Goal: Transaction & Acquisition: Register for event/course

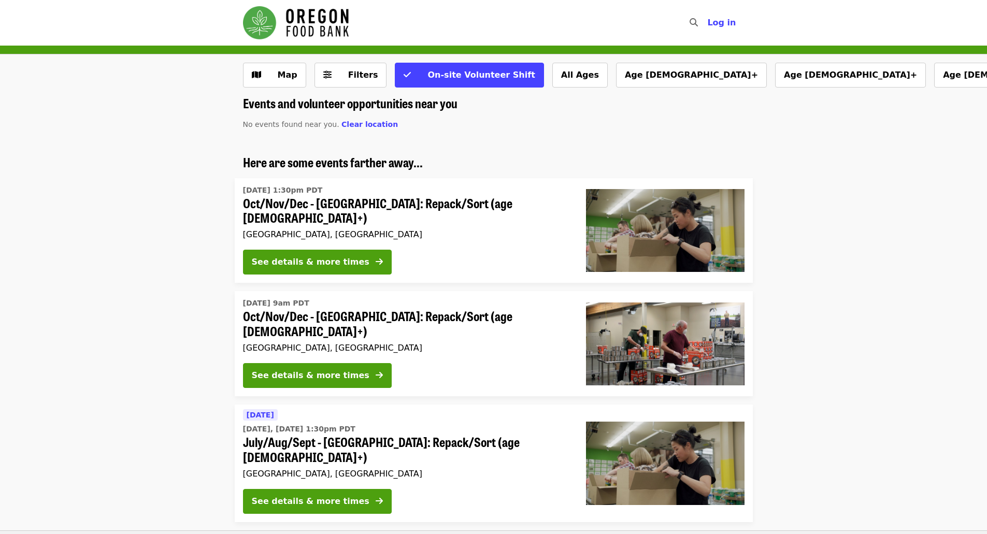
click at [328, 13] on img "Main navigation" at bounding box center [296, 22] width 106 height 33
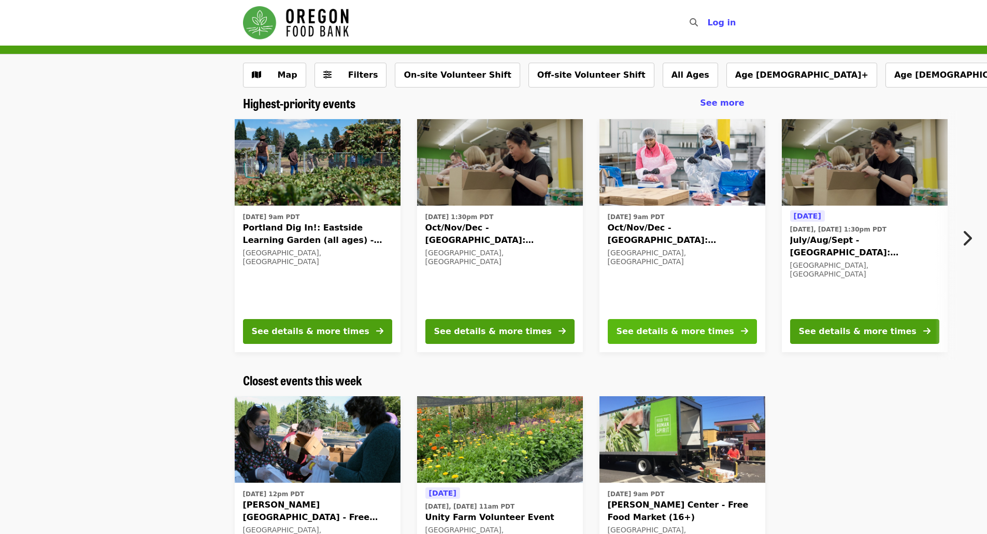
click at [678, 331] on div "See details & more times" at bounding box center [676, 331] width 118 height 12
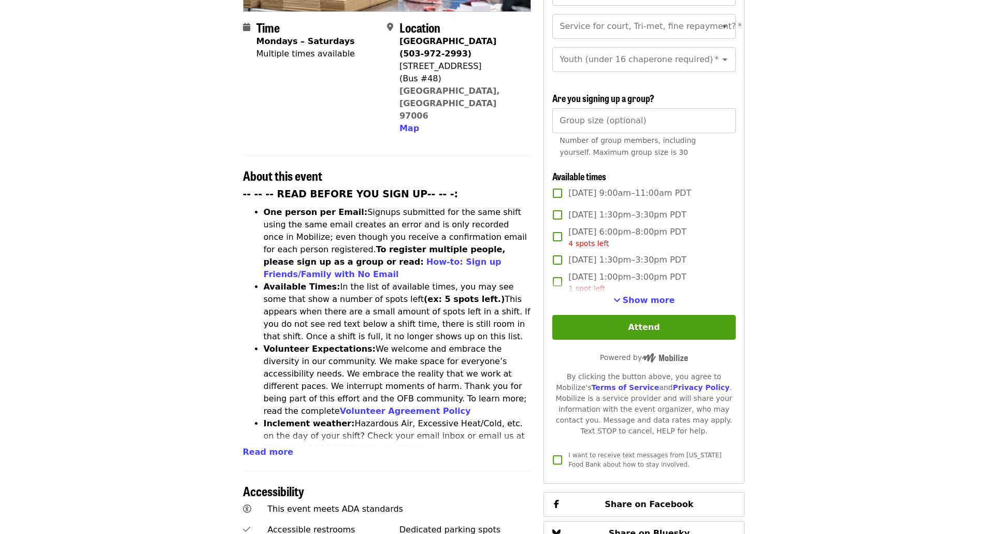
scroll to position [259, 0]
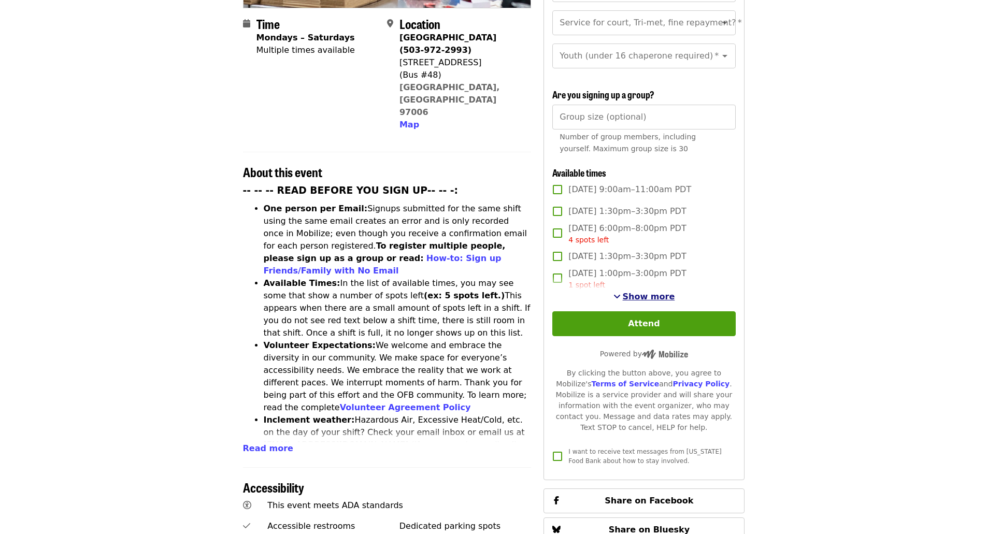
click at [645, 292] on span "Show more" at bounding box center [649, 297] width 52 height 10
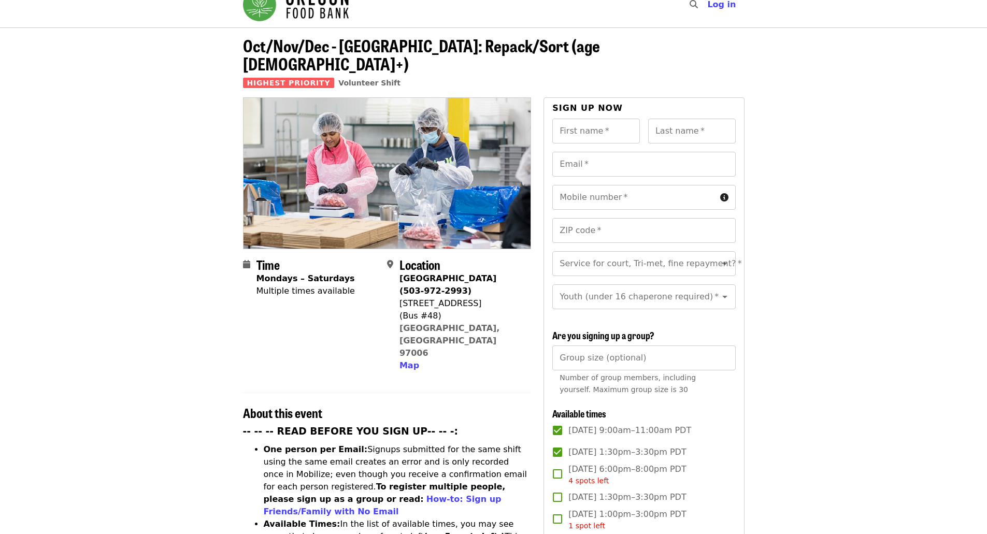
scroll to position [17, 0]
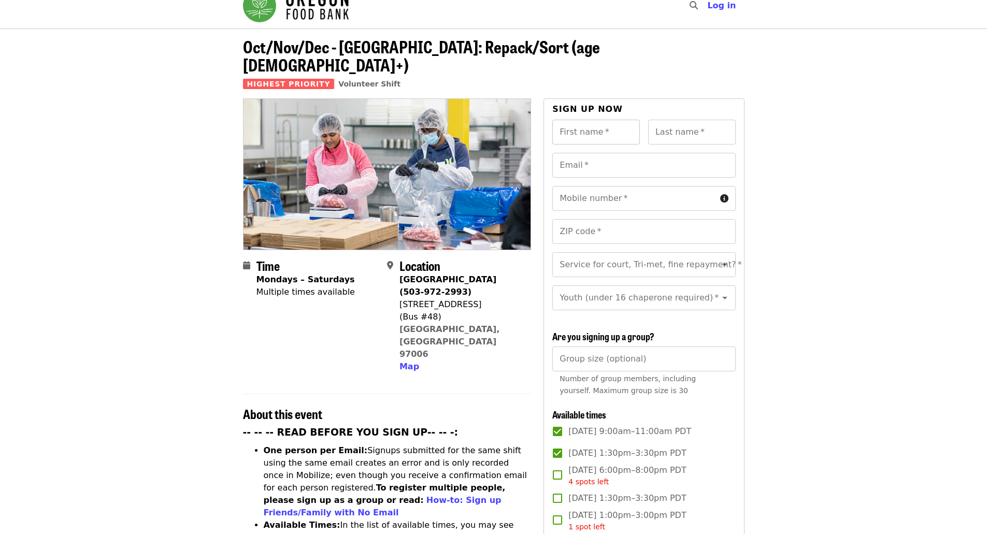
click at [590, 120] on input "First name   *" at bounding box center [597, 132] width 88 height 25
type input "*****"
type input "**********"
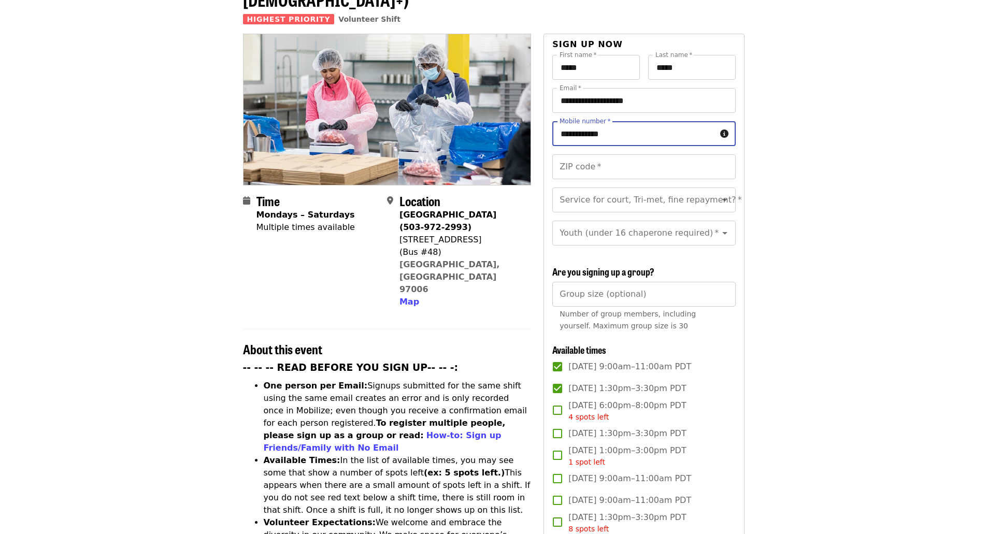
scroll to position [87, 0]
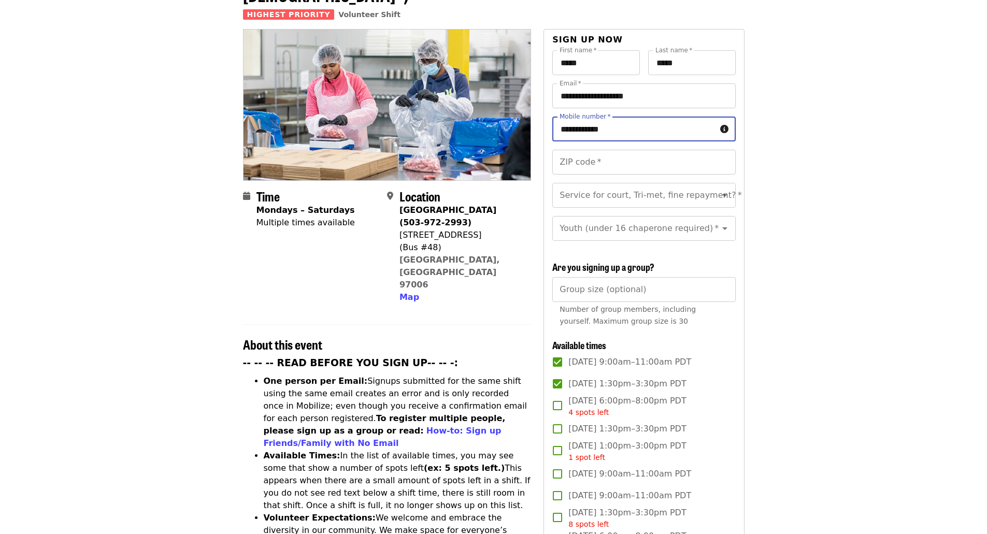
type input "**********"
drag, startPoint x: 400, startPoint y: 216, endPoint x: 472, endPoint y: 214, distance: 72.1
click at [472, 229] on div "[STREET_ADDRESS]" at bounding box center [461, 235] width 123 height 12
click at [492, 242] on div "(Bus #48)" at bounding box center [461, 248] width 123 height 12
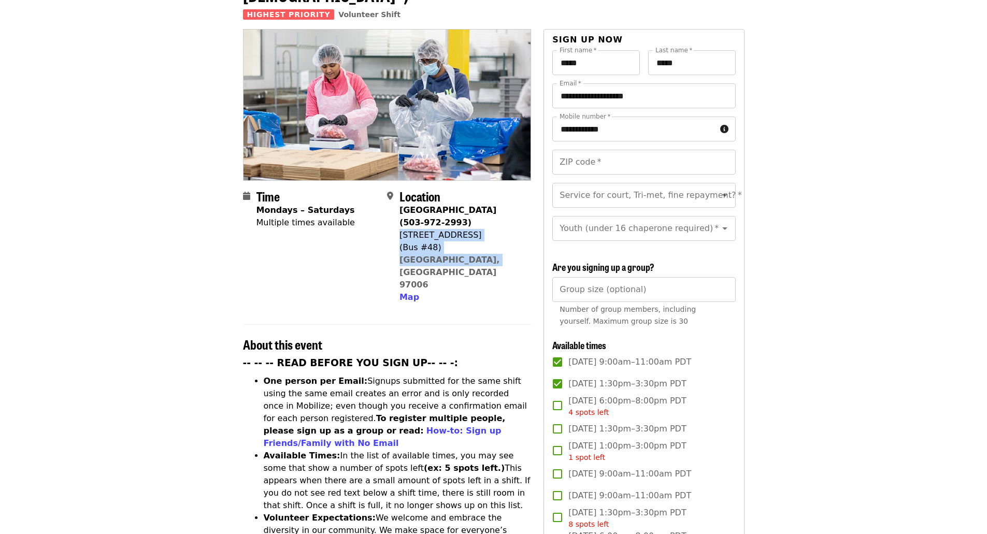
drag, startPoint x: 480, startPoint y: 242, endPoint x: 400, endPoint y: 219, distance: 84.0
click at [400, 219] on div "[GEOGRAPHIC_DATA] (503-972-2993) [STREET_ADDRESS] Map" at bounding box center [461, 254] width 123 height 100
copy span "[STREET_ADDRESS]"
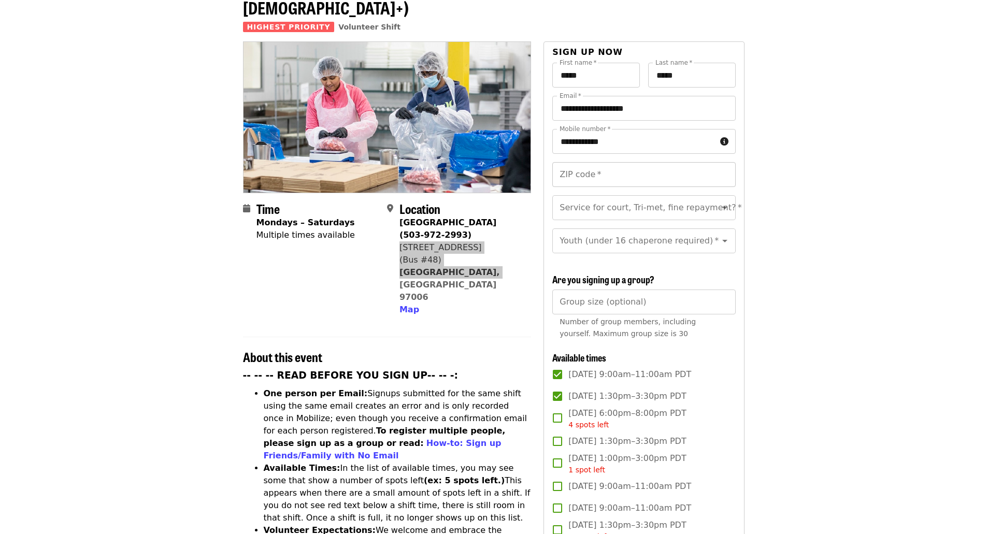
scroll to position [69, 0]
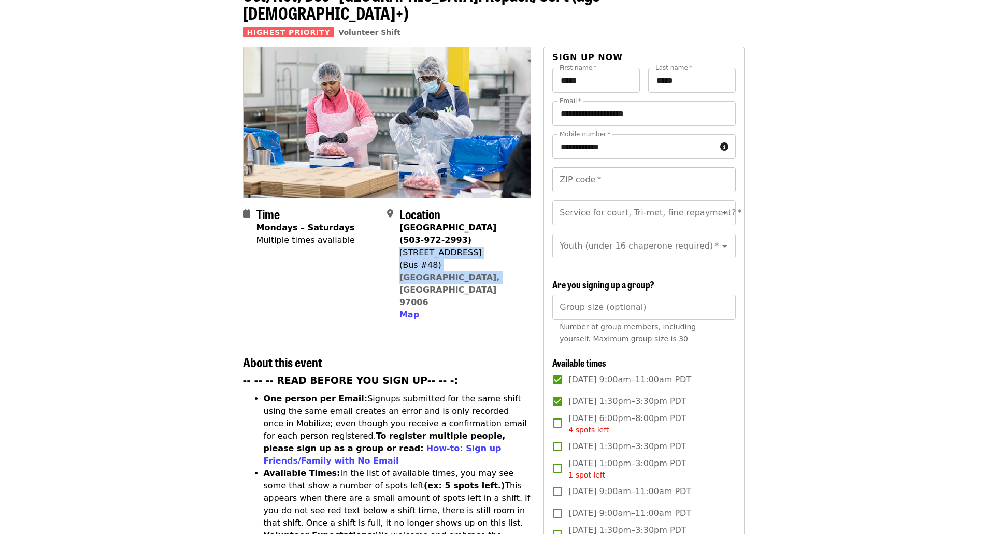
click at [602, 167] on input "ZIP code   *" at bounding box center [644, 179] width 183 height 25
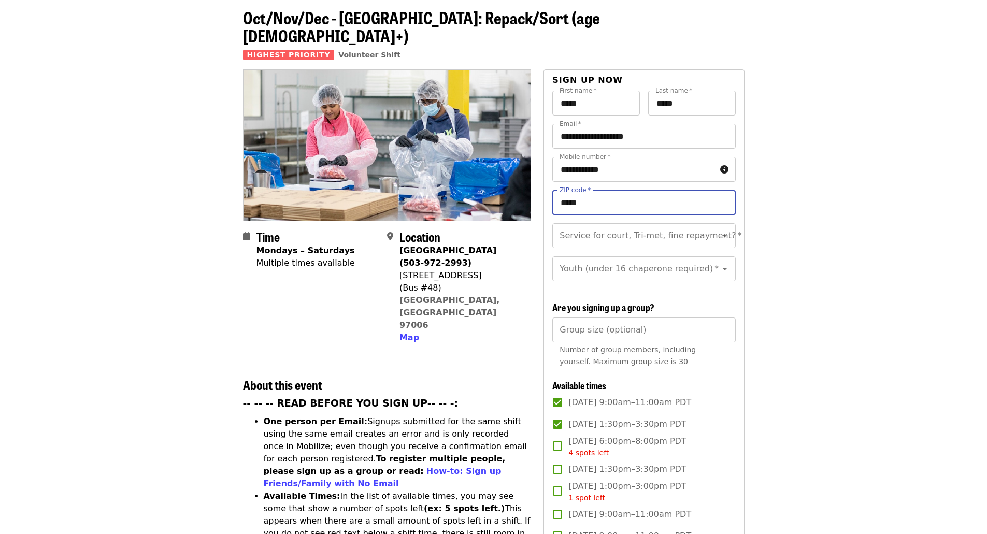
scroll to position [0, 0]
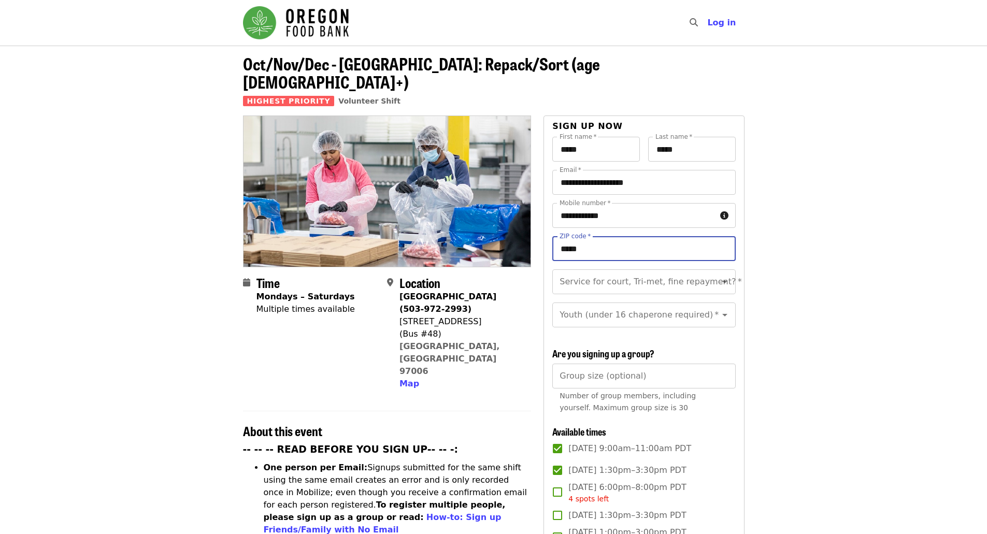
type input "*****"
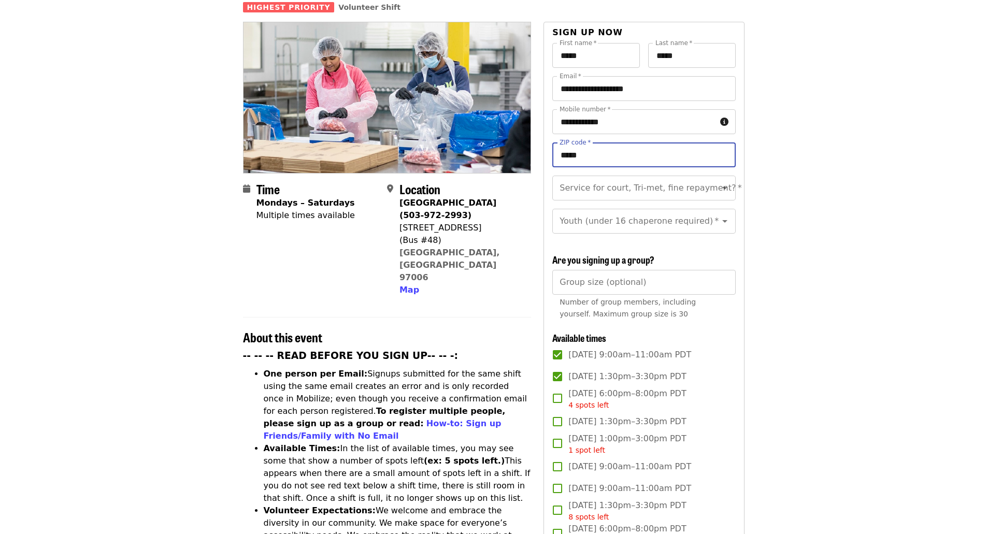
scroll to position [353, 0]
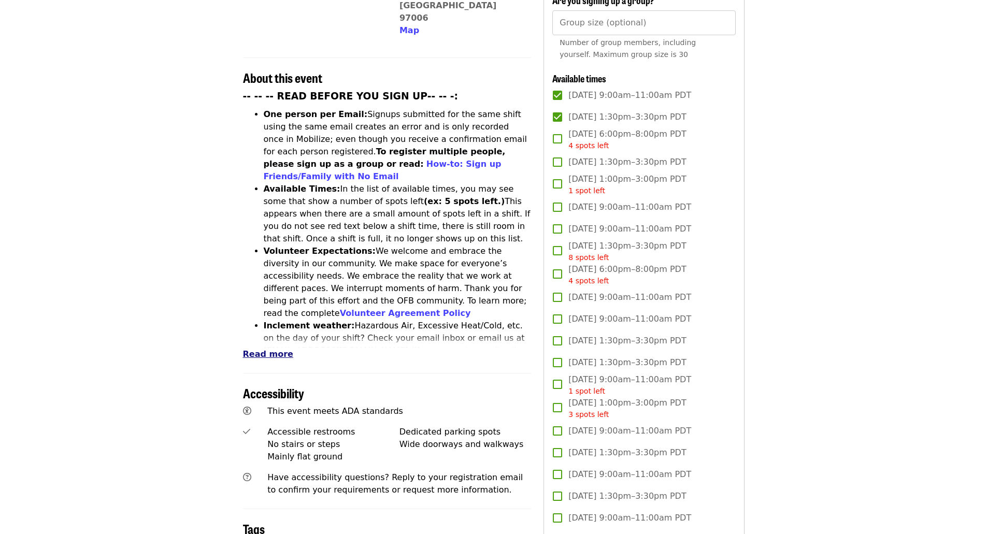
click at [268, 349] on span "Read more" at bounding box center [268, 354] width 50 height 10
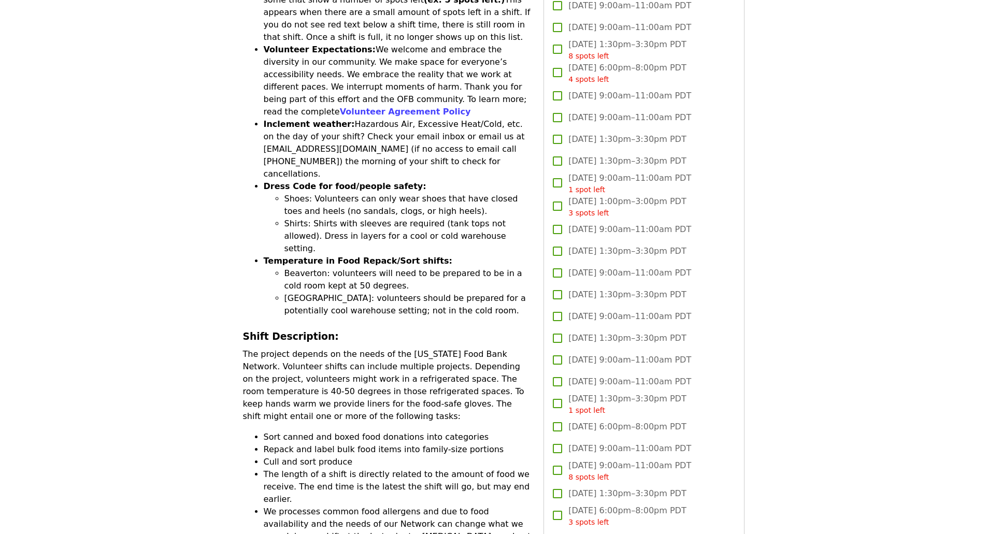
scroll to position [520, 0]
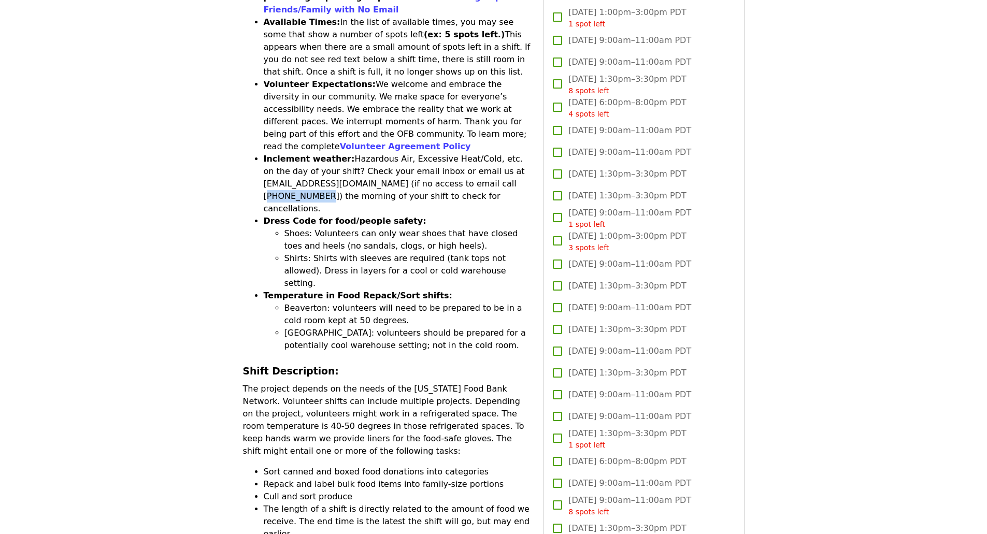
drag, startPoint x: 479, startPoint y: 127, endPoint x: 527, endPoint y: 130, distance: 48.3
click at [527, 153] on li "Inclement weather: Hazardous Air, Excessive Heat/Cold, etc. on the day of your …" at bounding box center [398, 184] width 268 height 62
copy li "[PHONE_NUMBER]"
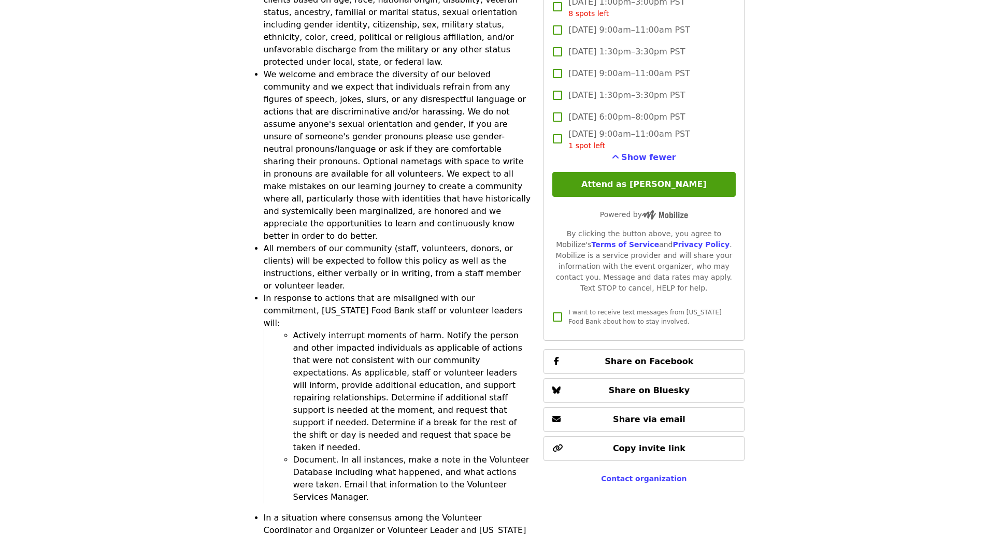
scroll to position [2840, 0]
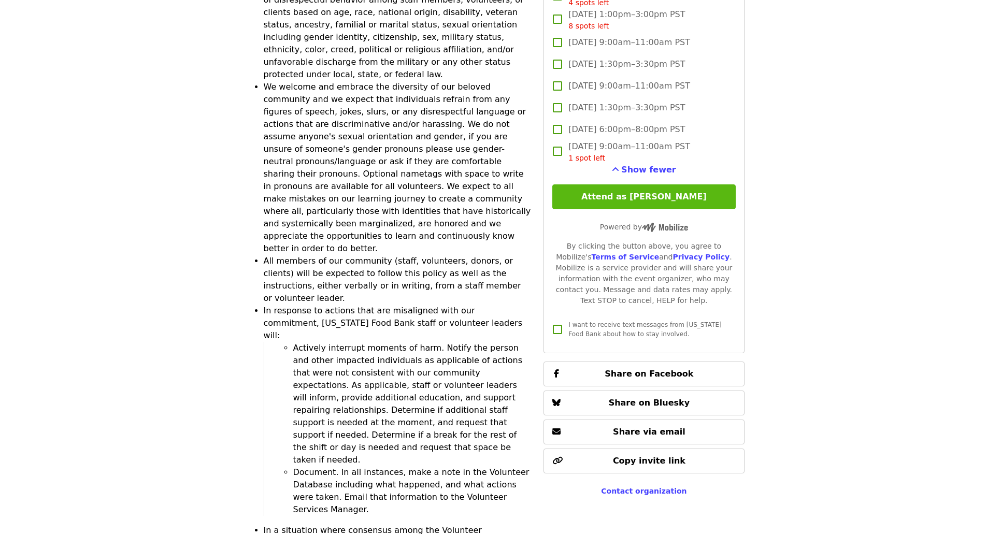
click at [649, 196] on button "Attend as [PERSON_NAME]" at bounding box center [644, 197] width 183 height 25
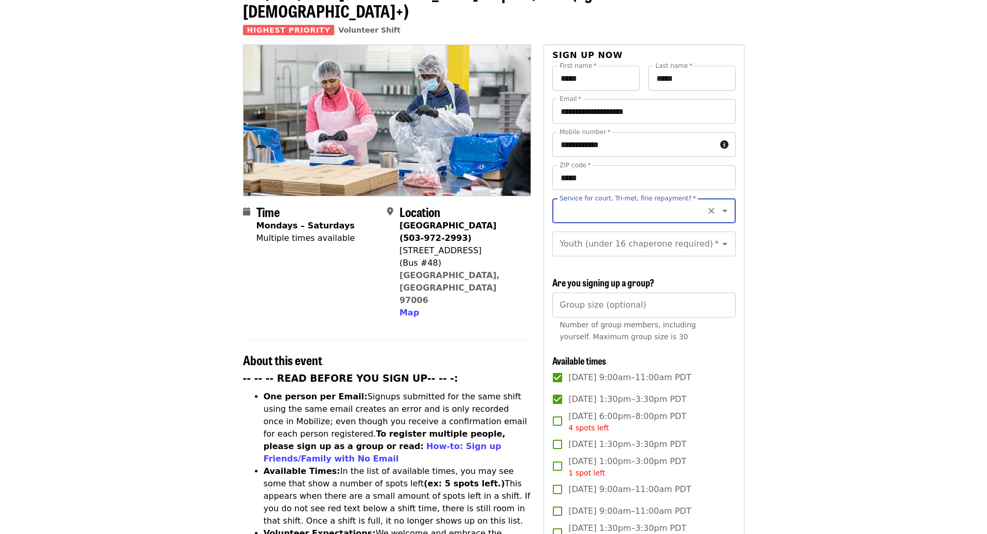
scroll to position [67, 0]
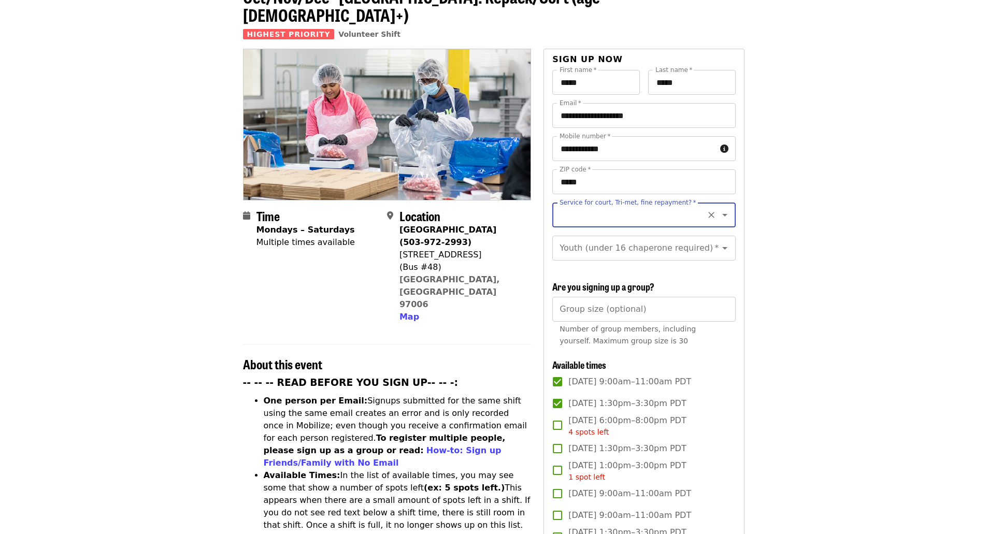
click at [719, 209] on icon "Open" at bounding box center [725, 215] width 12 height 12
click at [570, 222] on li "No" at bounding box center [640, 225] width 175 height 19
type input "**"
click at [719, 242] on icon "Open" at bounding box center [725, 248] width 12 height 12
click at [596, 266] on li "16 and older" at bounding box center [640, 266] width 175 height 19
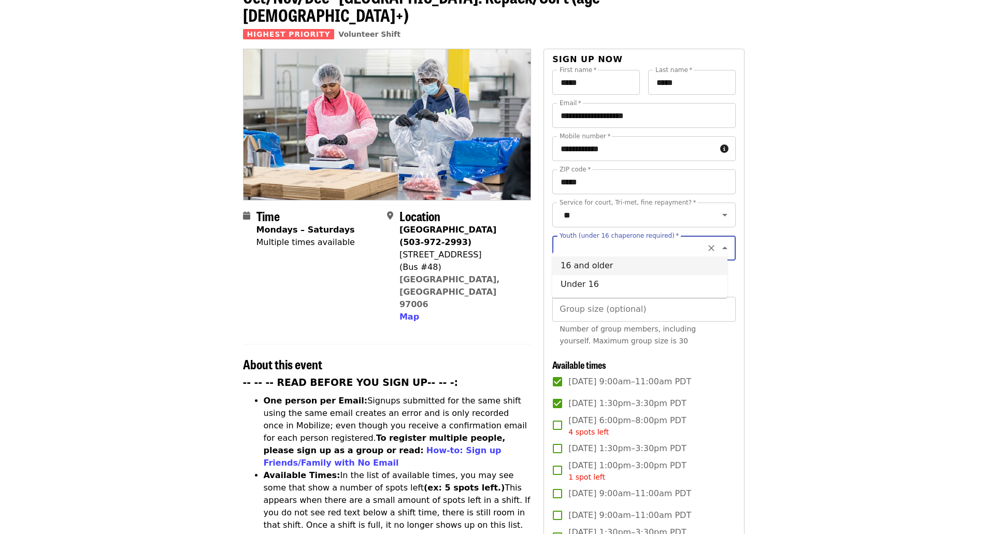
type input "**********"
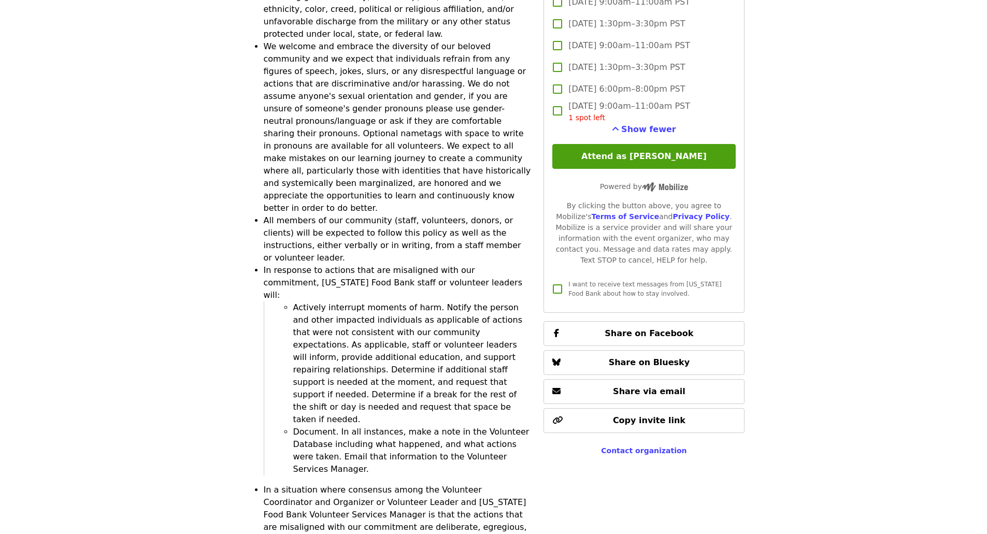
scroll to position [2876, 0]
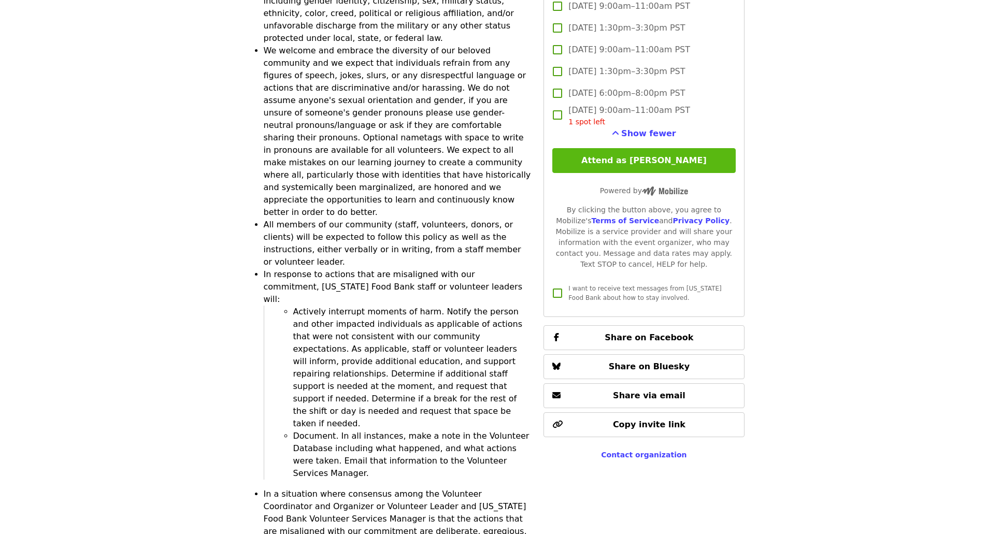
click at [660, 159] on button "Attend as [PERSON_NAME]" at bounding box center [644, 160] width 183 height 25
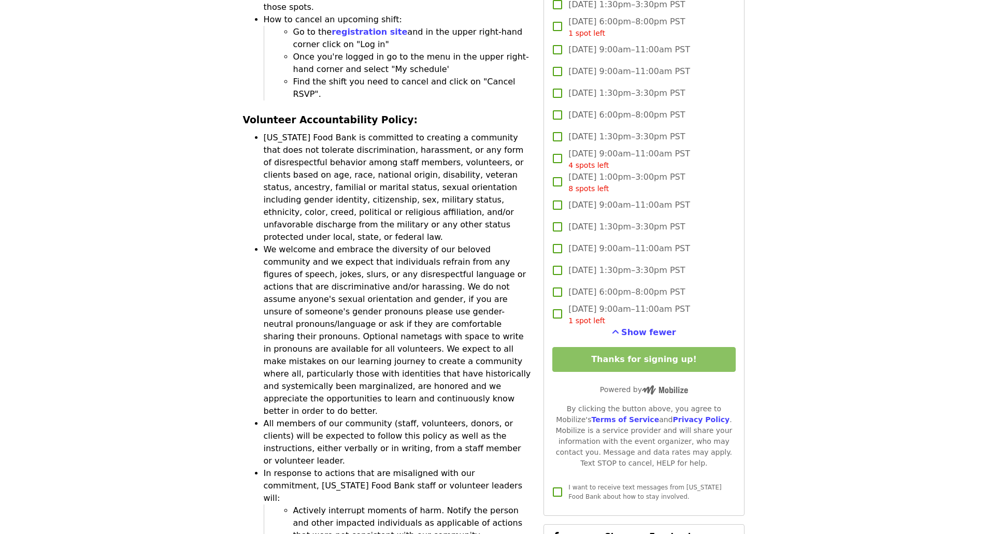
scroll to position [2735, 0]
